Goal: Navigation & Orientation: Find specific page/section

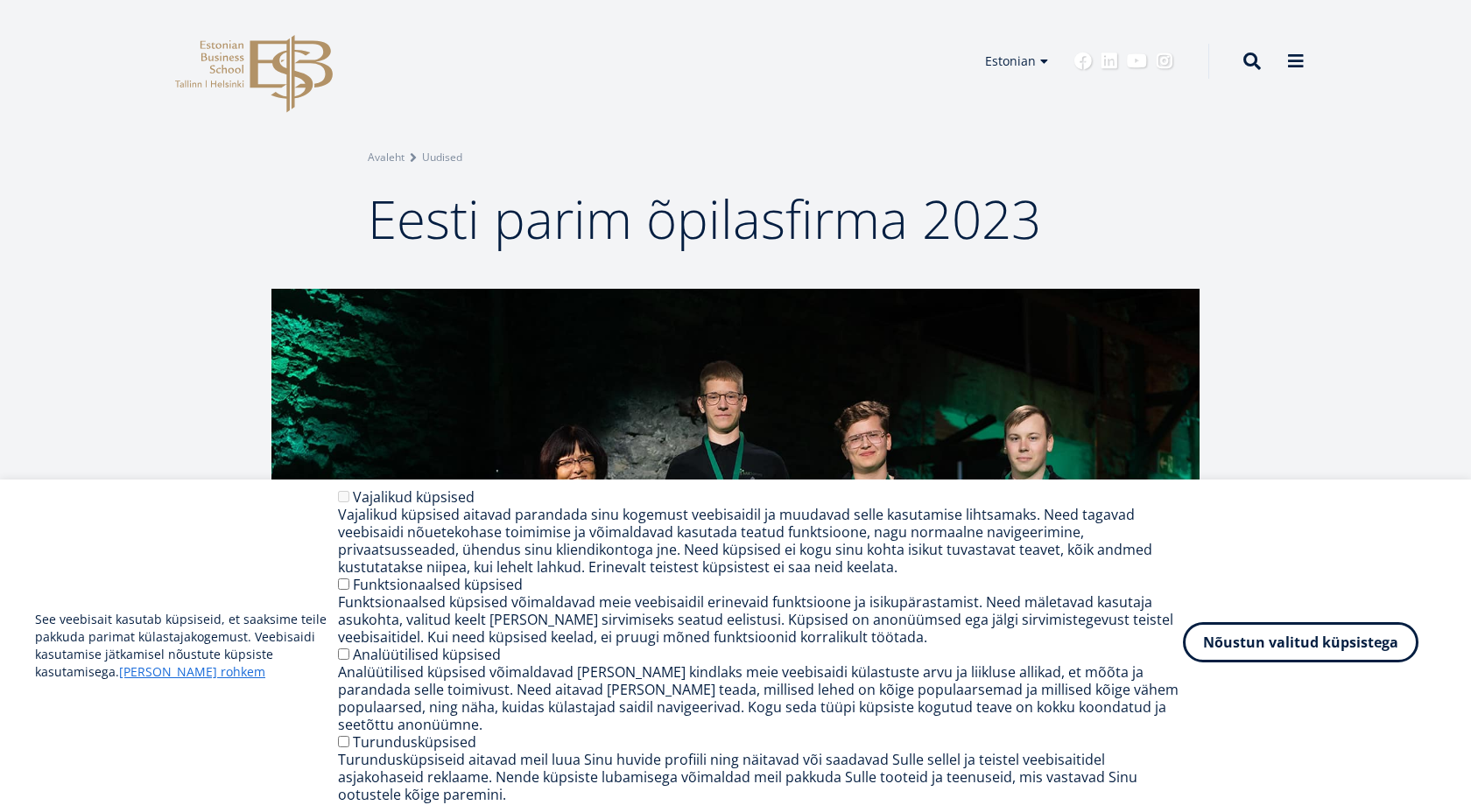
click at [1258, 654] on button "Nõustun valitud küpsistega" at bounding box center [1300, 643] width 236 height 40
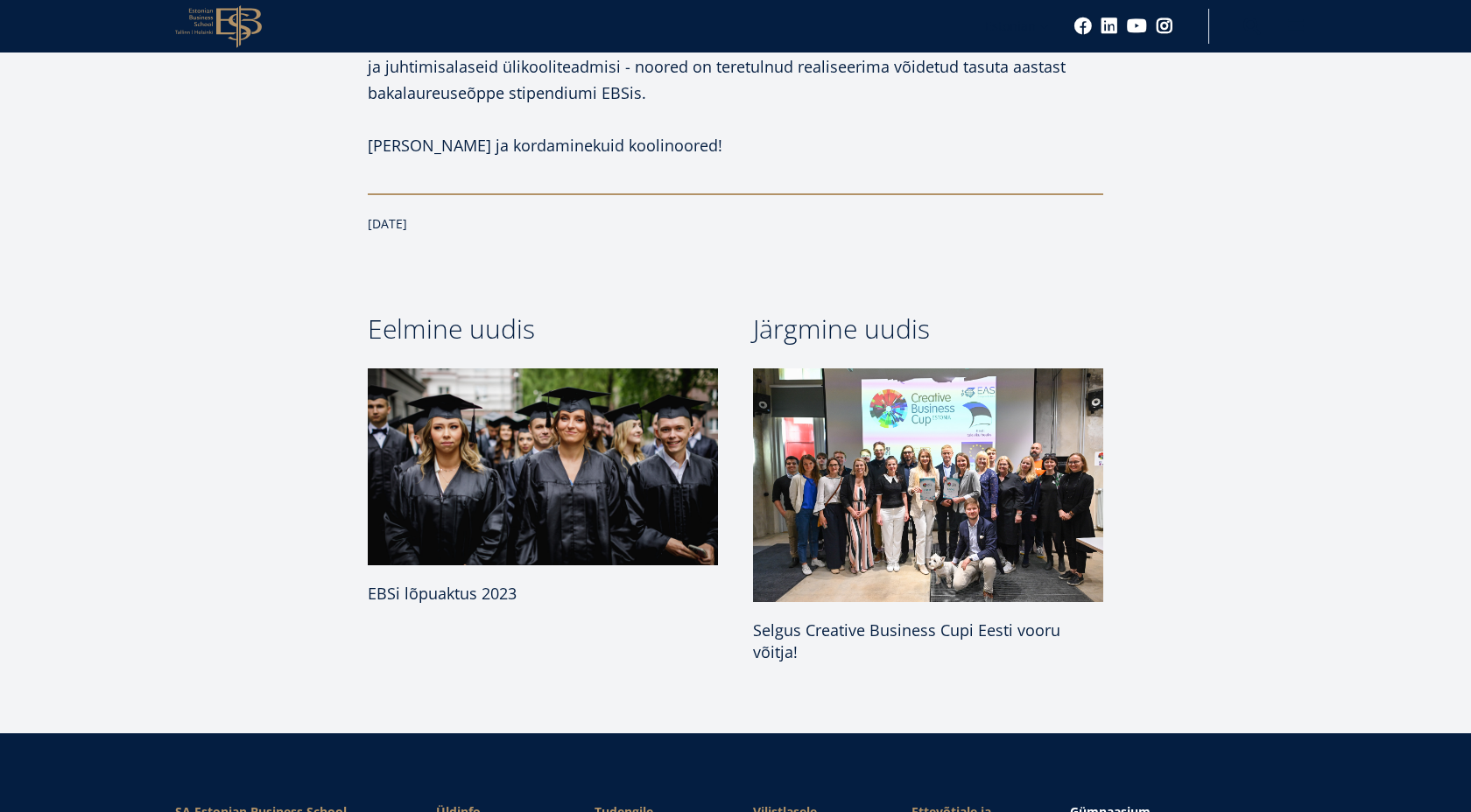
scroll to position [1211, 0]
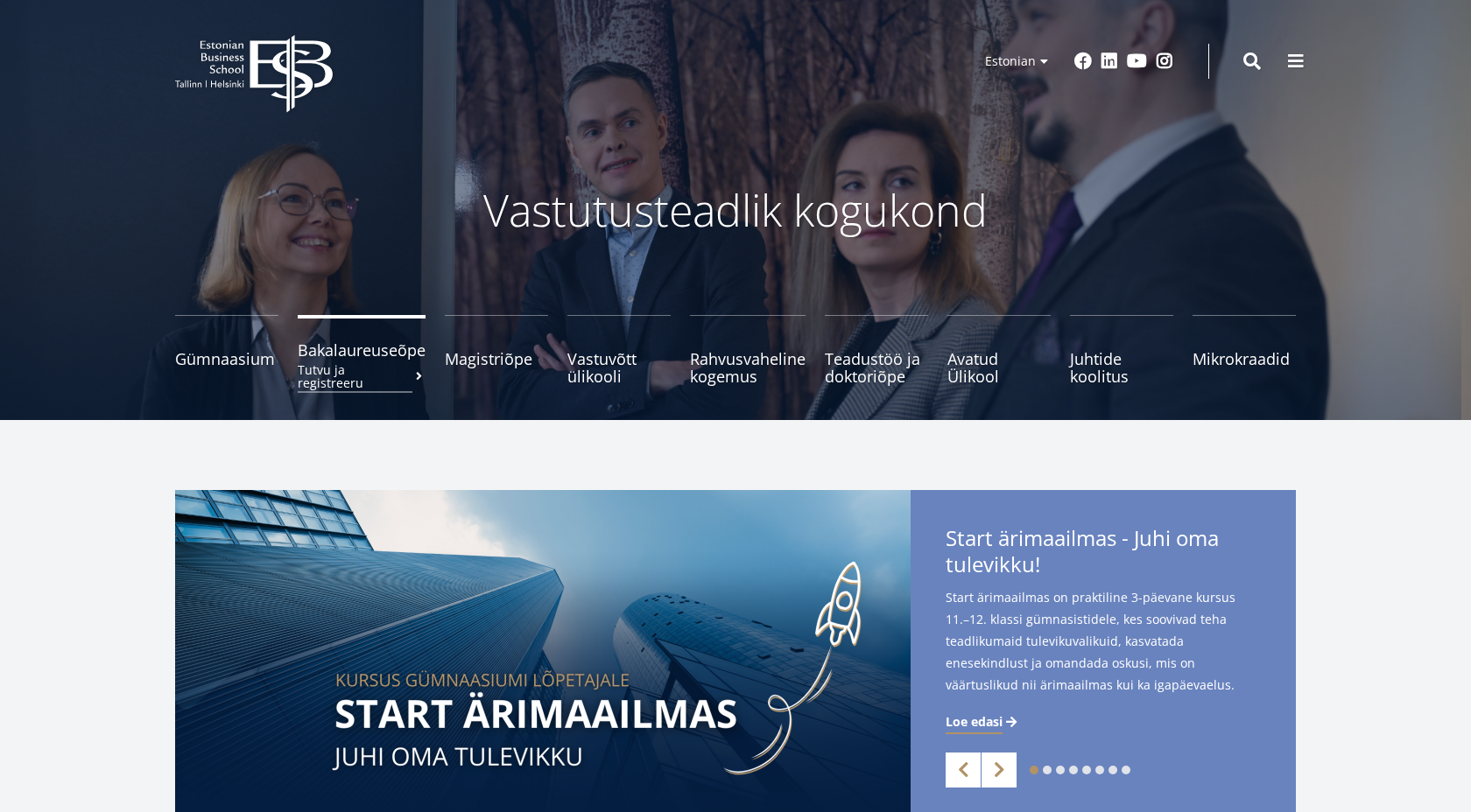
click at [388, 352] on span "Bakalaureuseõpe Tutvu ja registreeru" at bounding box center [361, 350] width 128 height 17
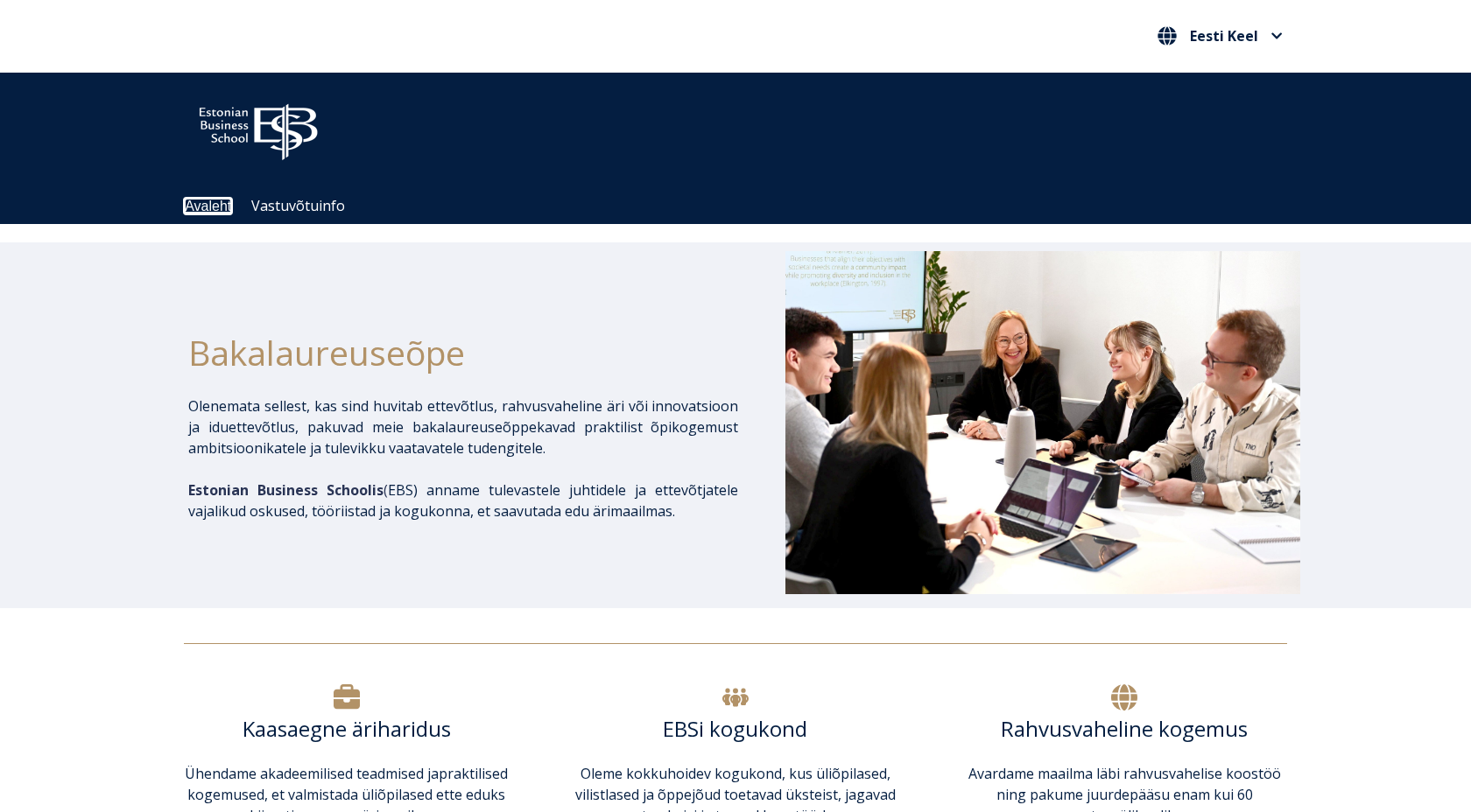
click at [202, 208] on link "Avaleht" at bounding box center [208, 206] width 46 height 14
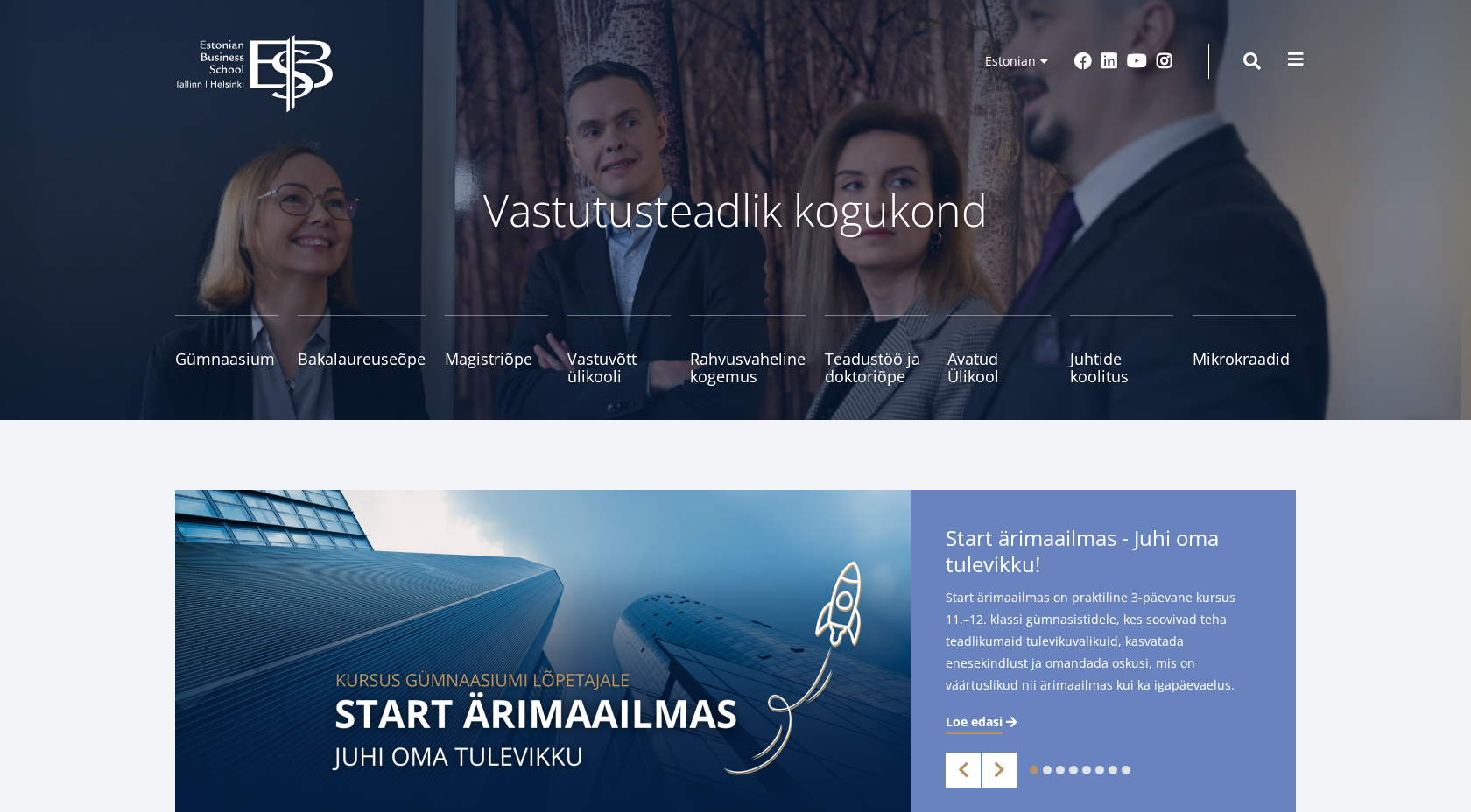
click at [1288, 52] on span at bounding box center [1296, 60] width 17 height 17
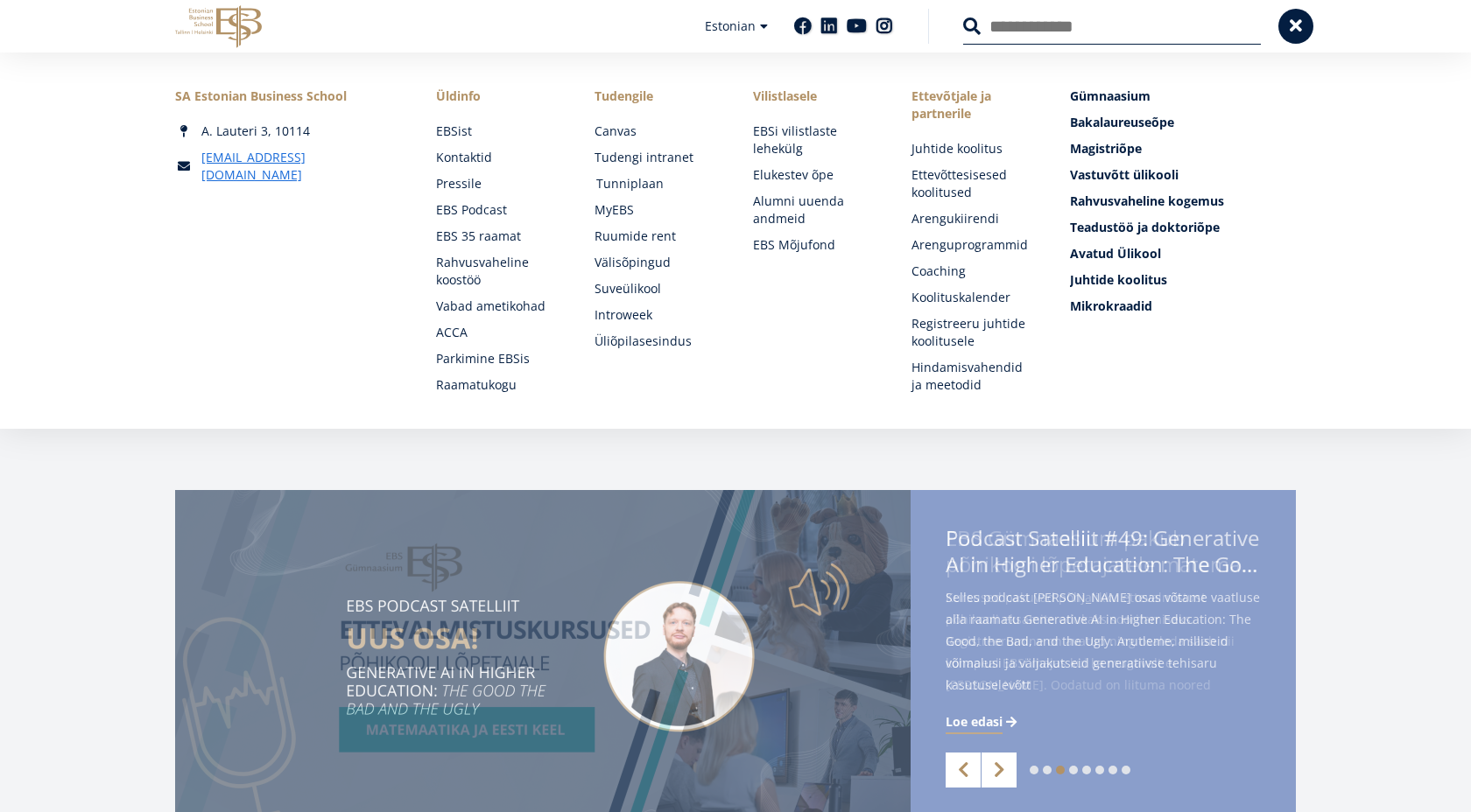
click at [637, 185] on link "Tunniplaan" at bounding box center [658, 184] width 123 height 17
